Goal: Task Accomplishment & Management: Manage account settings

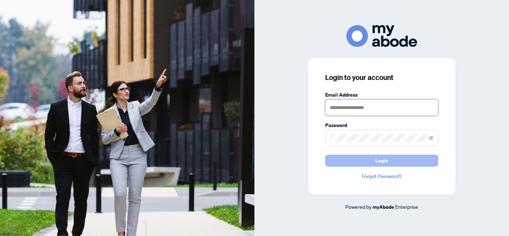
type input "**********"
click at [382, 158] on span "Login" at bounding box center [382, 160] width 13 height 11
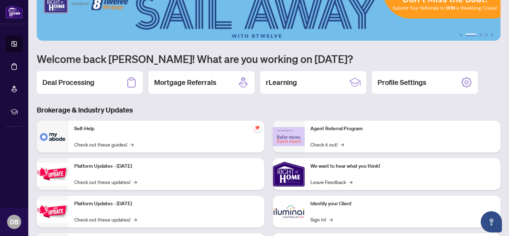
scroll to position [13, 0]
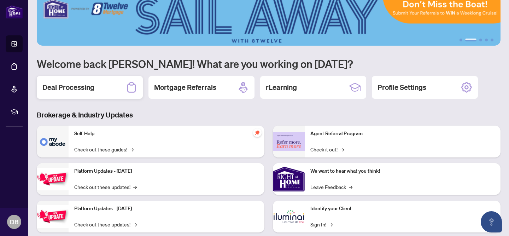
click at [89, 89] on h2 "Deal Processing" at bounding box center [68, 87] width 52 height 10
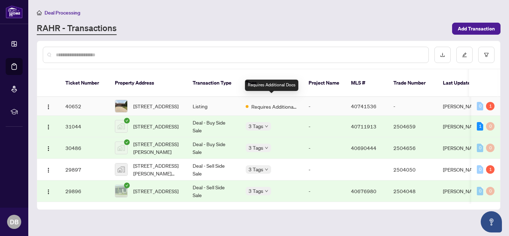
click at [278, 103] on span "Requires Additional Docs" at bounding box center [275, 107] width 46 height 8
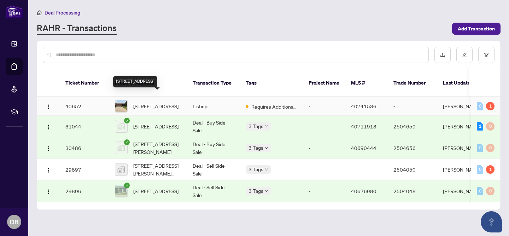
click at [155, 103] on span "14 Prestige Drive, Stoney Creek, ON L8G 4Z9, Canada" at bounding box center [155, 106] width 45 height 8
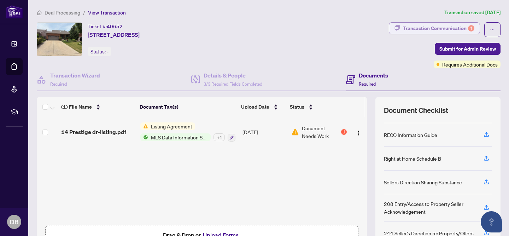
click at [456, 28] on div "Transaction Communication 1" at bounding box center [438, 28] width 71 height 11
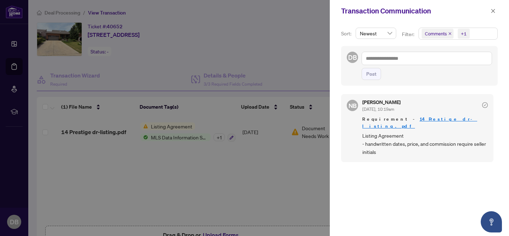
click at [304, 193] on div at bounding box center [254, 118] width 509 height 236
click at [273, 70] on div at bounding box center [254, 118] width 509 height 236
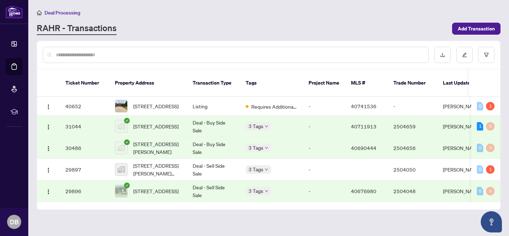
click at [103, 231] on main "Deal Processing RAHR - Transactions Add Transaction Ticket Number Property Addr…" at bounding box center [268, 118] width 481 height 236
click at [161, 122] on span "8383 Heikoop Crescent, Niagara Falls, ON, Canada" at bounding box center [155, 126] width 45 height 8
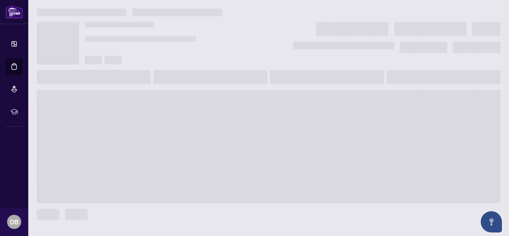
click at [161, 122] on span at bounding box center [269, 146] width 464 height 113
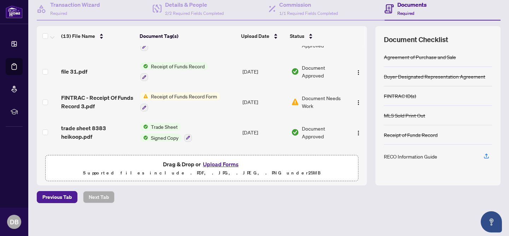
scroll to position [47, 0]
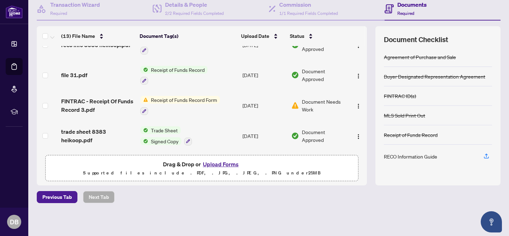
click at [365, 129] on tbody "Agent EFT 2504659.pdf EFT Jun/05/2025 Document Approved reco info 8383 heikoop.…" at bounding box center [202, 195] width 330 height 392
click at [182, 98] on span "Receipt of Funds Record Form" at bounding box center [184, 100] width 72 height 8
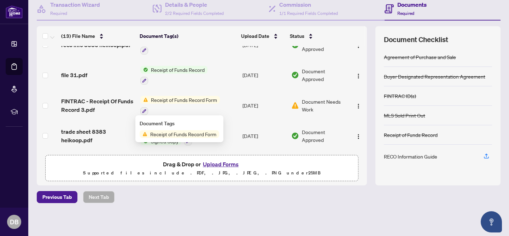
click at [179, 134] on span "Receipt of Funds Record Form" at bounding box center [184, 134] width 72 height 8
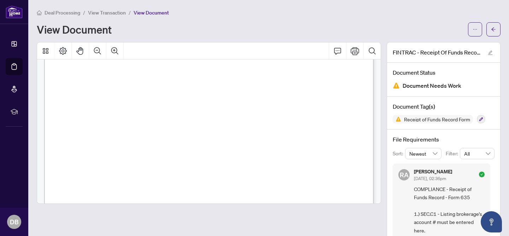
scroll to position [1609, 0]
